Goal: Transaction & Acquisition: Download file/media

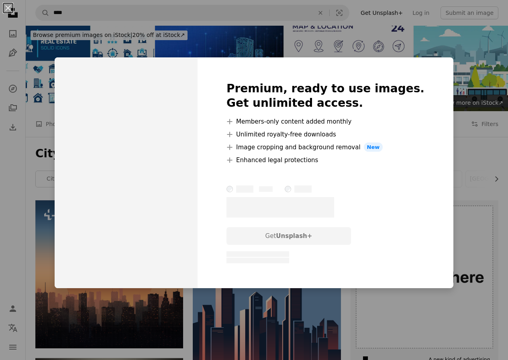
scroll to position [268, 0]
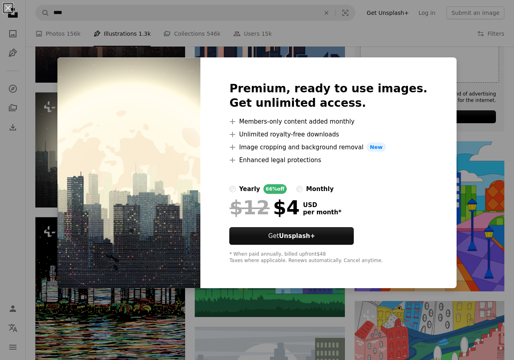
click at [404, 119] on li "A plus sign Members-only content added monthly" at bounding box center [328, 122] width 198 height 10
click at [420, 74] on div "Premium, ready to use images. Get unlimited access. A plus sign Members-only co…" at bounding box center [328, 172] width 256 height 231
click at [425, 58] on div "Premium, ready to use images. Get unlimited access. A plus sign Members-only co…" at bounding box center [328, 172] width 256 height 231
drag, startPoint x: 489, startPoint y: 94, endPoint x: 363, endPoint y: 74, distance: 127.7
click at [488, 94] on div "An X shape Premium, ready to use images. Get unlimited access. A plus sign Memb…" at bounding box center [257, 180] width 514 height 360
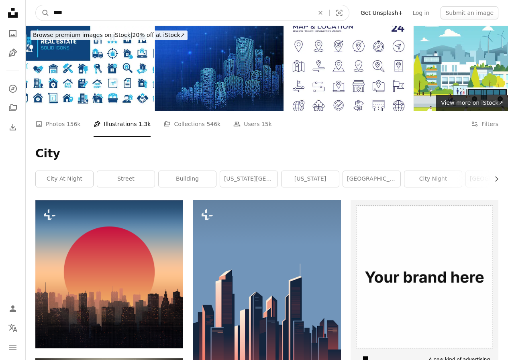
click at [82, 11] on input "****" at bounding box center [180, 12] width 262 height 15
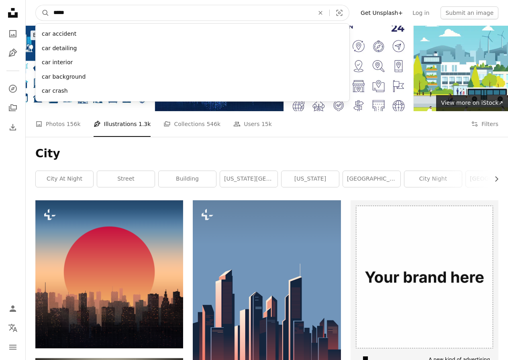
type input "***"
click button "A magnifying glass" at bounding box center [43, 12] width 14 height 15
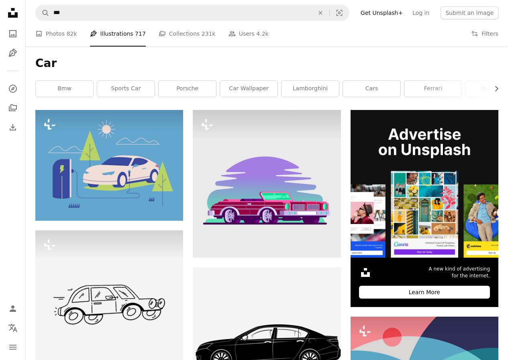
click at [10, 19] on icon "Unsplash logo Unsplash Home" at bounding box center [13, 13] width 16 height 16
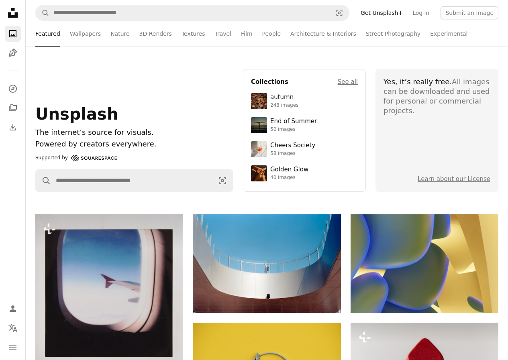
click at [13, 17] on icon at bounding box center [13, 13] width 10 height 10
click at [13, 16] on icon at bounding box center [13, 13] width 10 height 10
click at [2, 6] on nav "Unsplash logo Unsplash Home A photo Pen Tool A compass A stack of folders Downl…" at bounding box center [13, 180] width 26 height 360
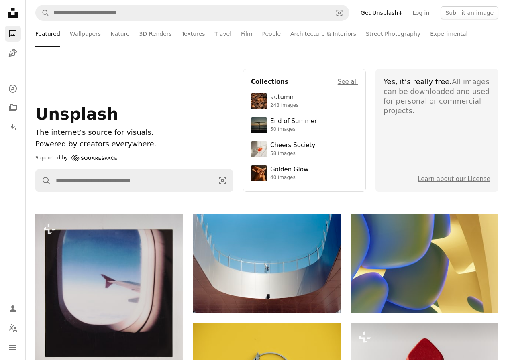
click at [10, 11] on icon "Unsplash logo Unsplash Home" at bounding box center [13, 13] width 16 height 16
click at [88, 34] on link "Wallpapers" at bounding box center [85, 34] width 31 height 26
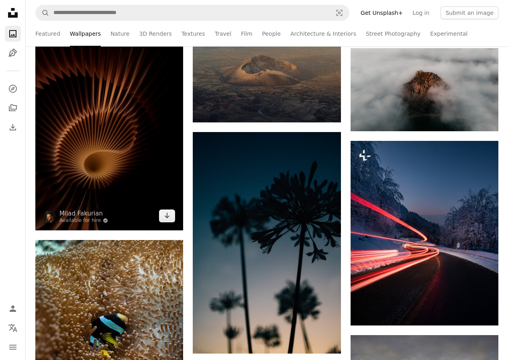
scroll to position [402, 0]
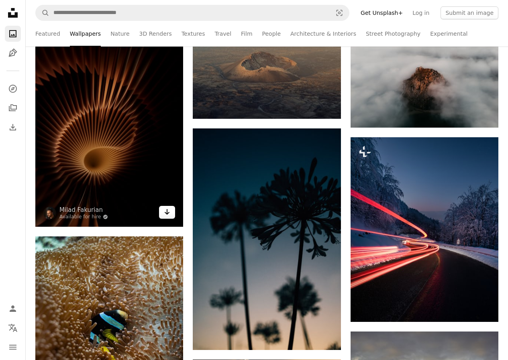
click at [173, 215] on link "Arrow pointing down" at bounding box center [167, 212] width 16 height 13
